Goal: Check status: Check status

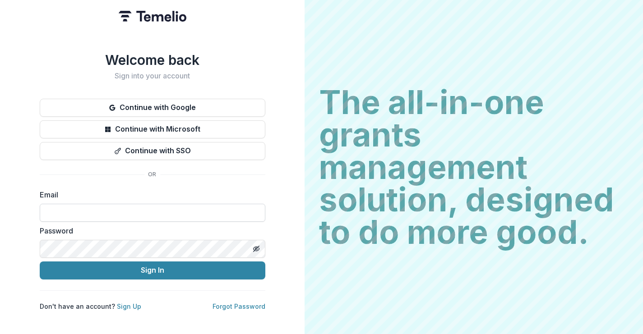
click at [121, 204] on input at bounding box center [152, 213] width 225 height 18
type input "**********"
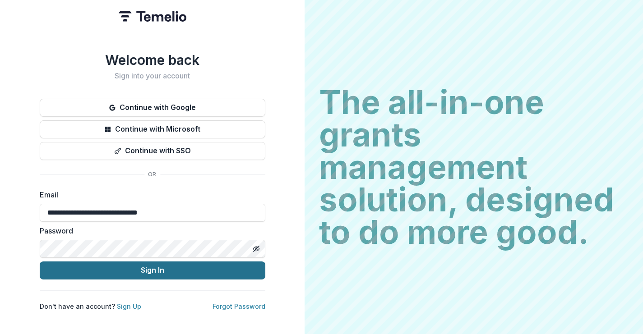
click at [119, 266] on button "Sign In" at bounding box center [152, 271] width 225 height 18
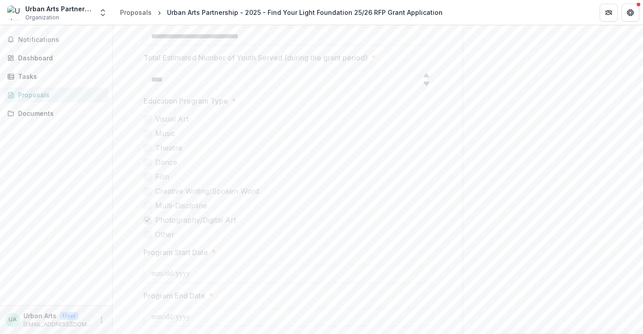
scroll to position [329, 0]
click at [382, 127] on label "Music" at bounding box center [287, 132] width 289 height 11
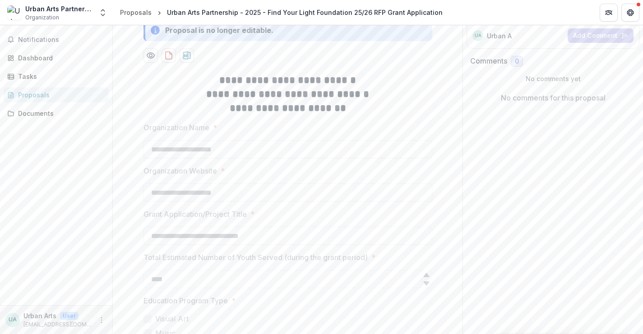
scroll to position [0, 0]
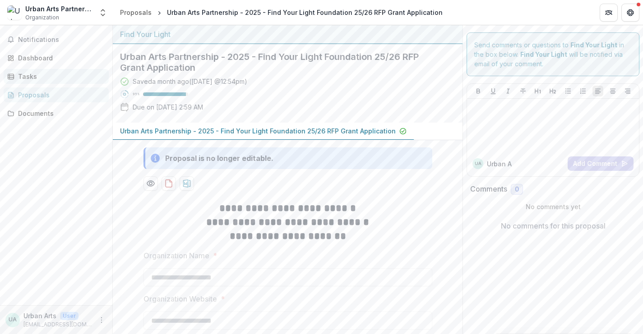
click at [39, 75] on div "Tasks" at bounding box center [59, 76] width 83 height 9
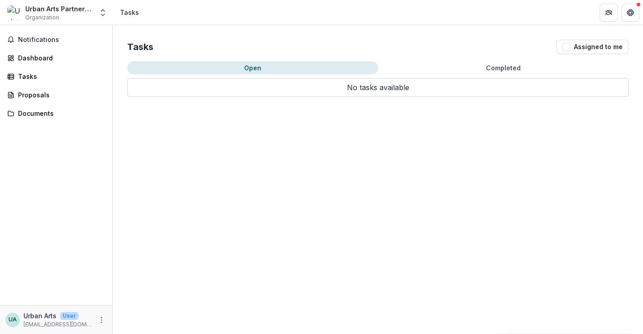
click at [476, 65] on button "Completed" at bounding box center [503, 67] width 251 height 13
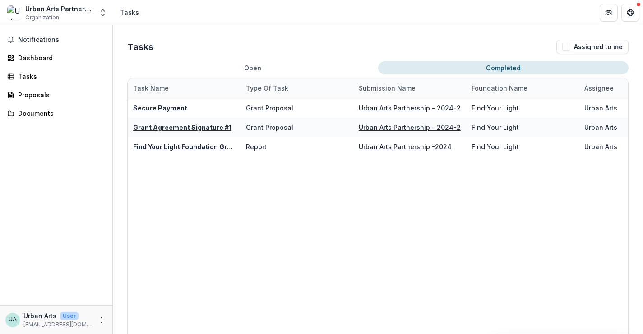
click at [213, 61] on button "Open" at bounding box center [252, 67] width 251 height 13
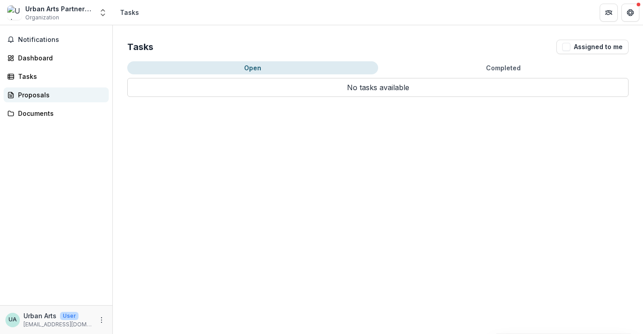
click at [49, 97] on div "Proposals" at bounding box center [59, 94] width 83 height 9
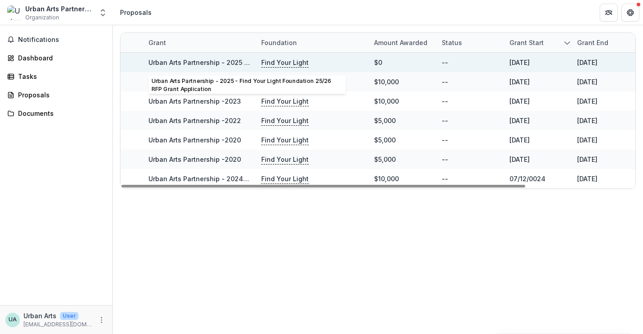
click at [213, 65] on link "Urban Arts Partnership - 2025 - Find Your Light Foundation 25/26 RFP Grant Appl…" at bounding box center [286, 63] width 276 height 8
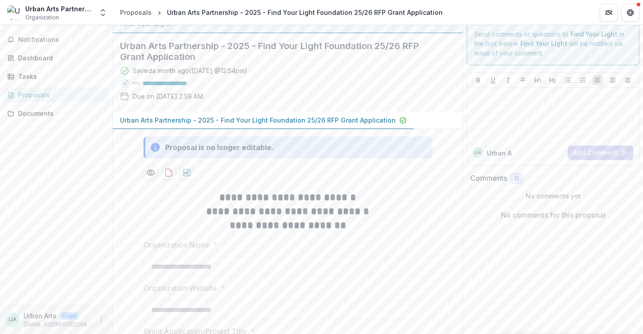
scroll to position [12, 0]
